Goal: Information Seeking & Learning: Learn about a topic

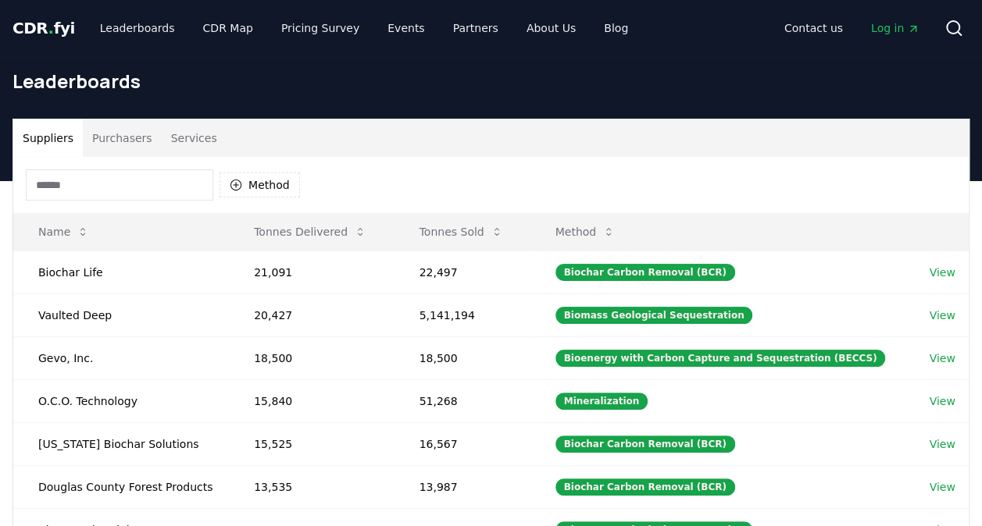
click at [123, 123] on button "Purchasers" at bounding box center [122, 138] width 79 height 37
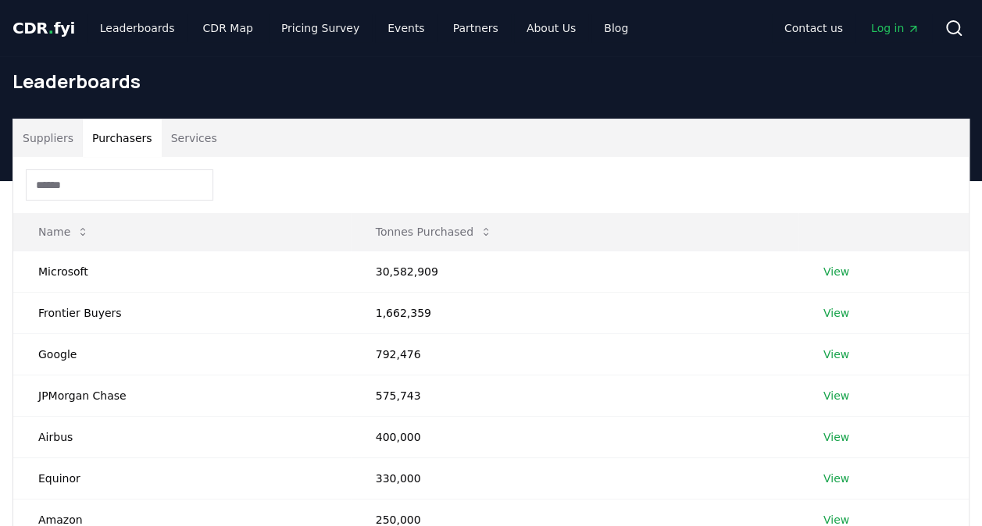
click at [130, 195] on input at bounding box center [119, 184] width 187 height 31
type input "*"
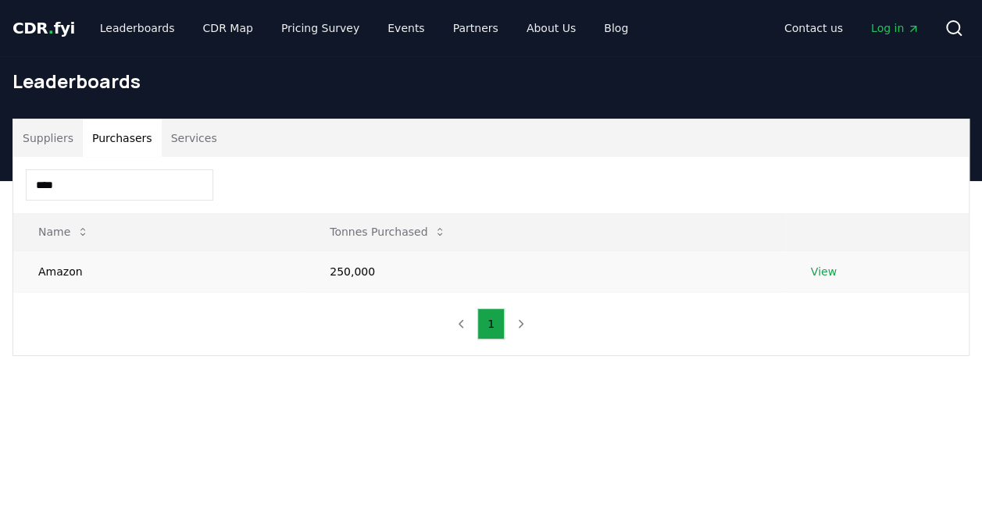
type input "****"
click at [819, 275] on link "View" at bounding box center [824, 272] width 26 height 16
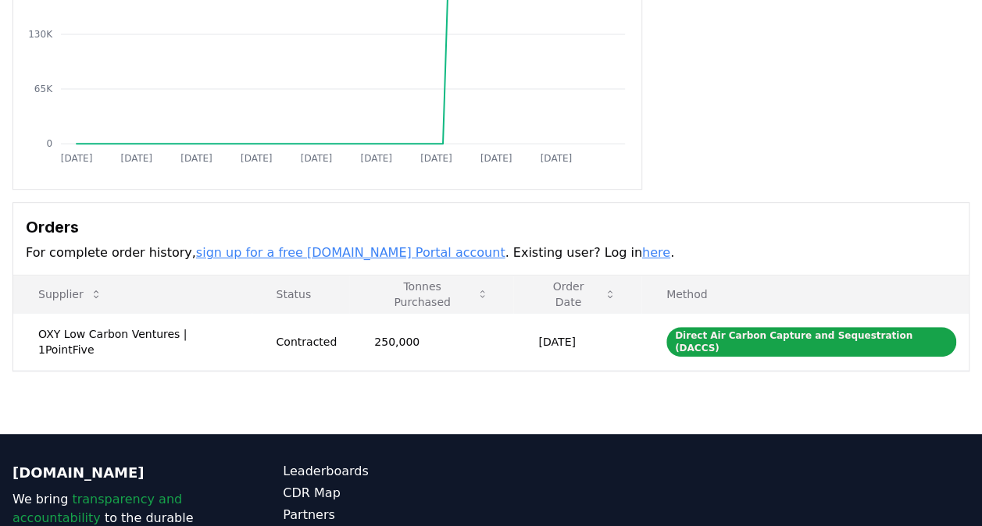
scroll to position [261, 0]
